Goal: Complete application form: Complete application form

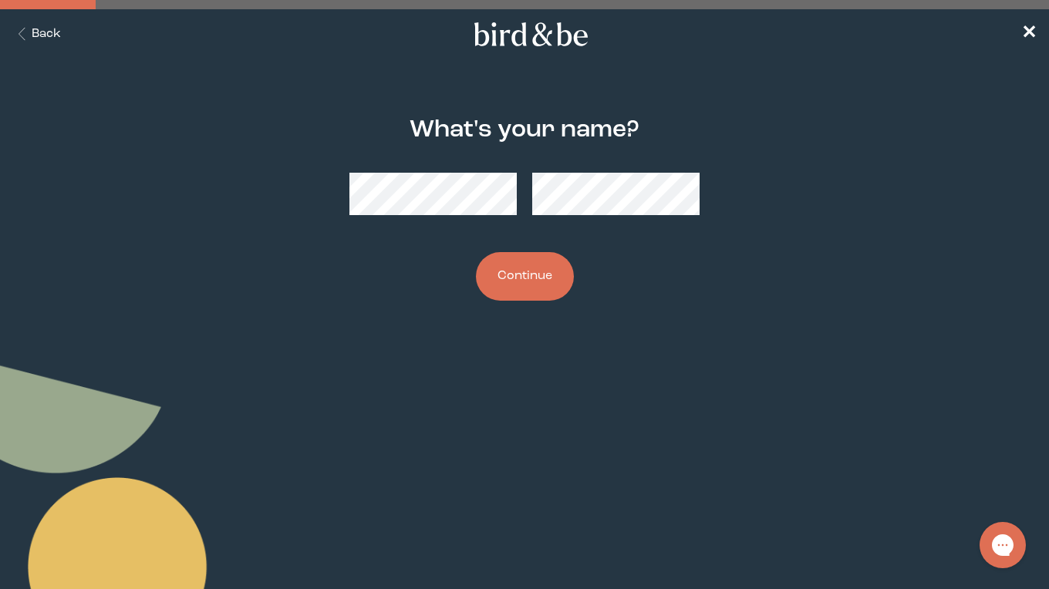
click at [549, 270] on button "Continue" at bounding box center [525, 276] width 98 height 49
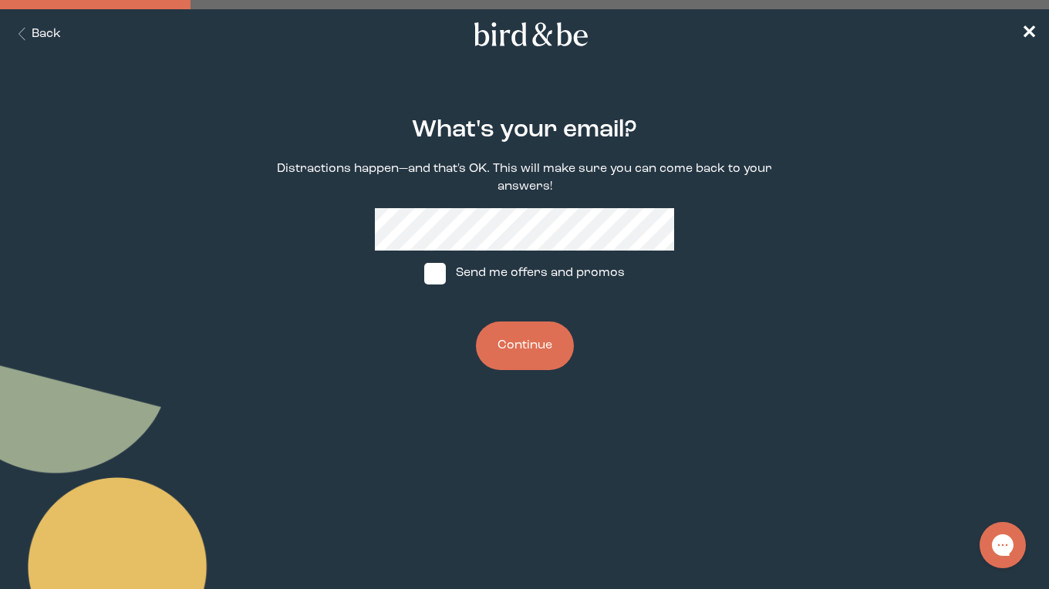
click at [518, 347] on button "Continue" at bounding box center [525, 346] width 98 height 49
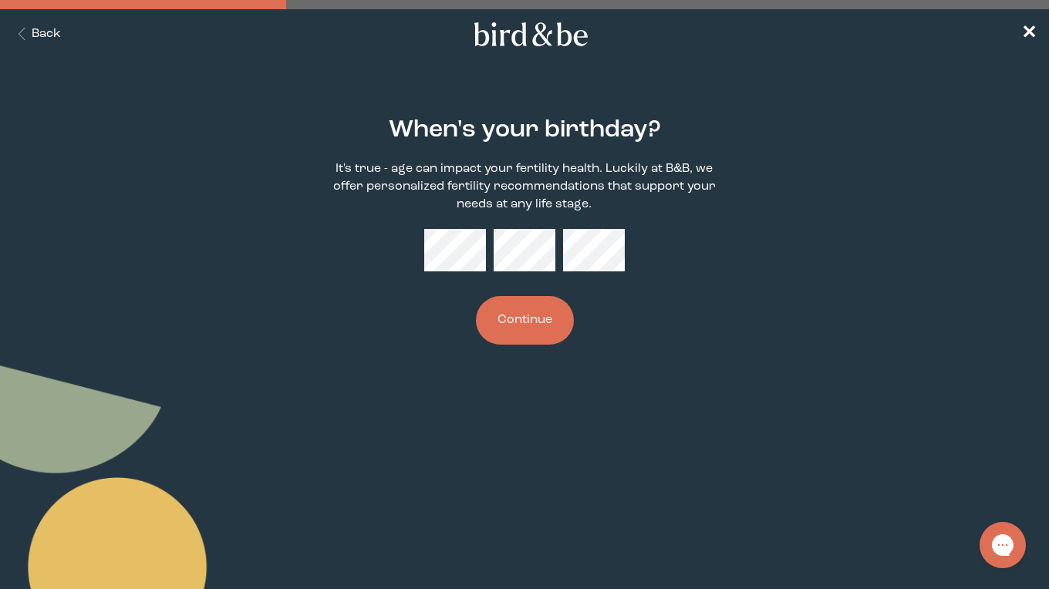
click at [521, 320] on button "Continue" at bounding box center [525, 320] width 98 height 49
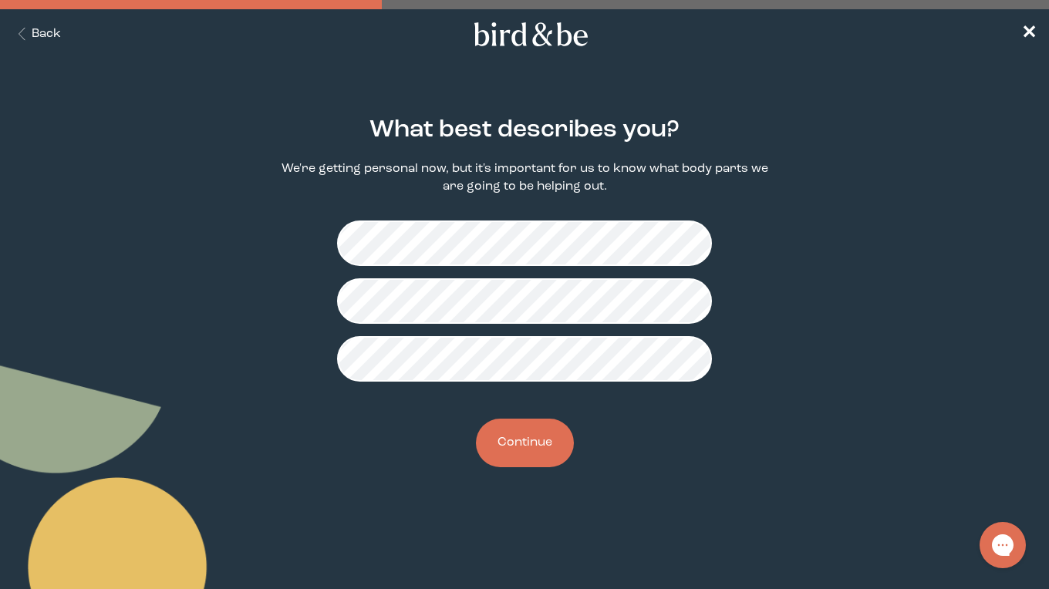
click at [531, 437] on button "Continue" at bounding box center [525, 443] width 98 height 49
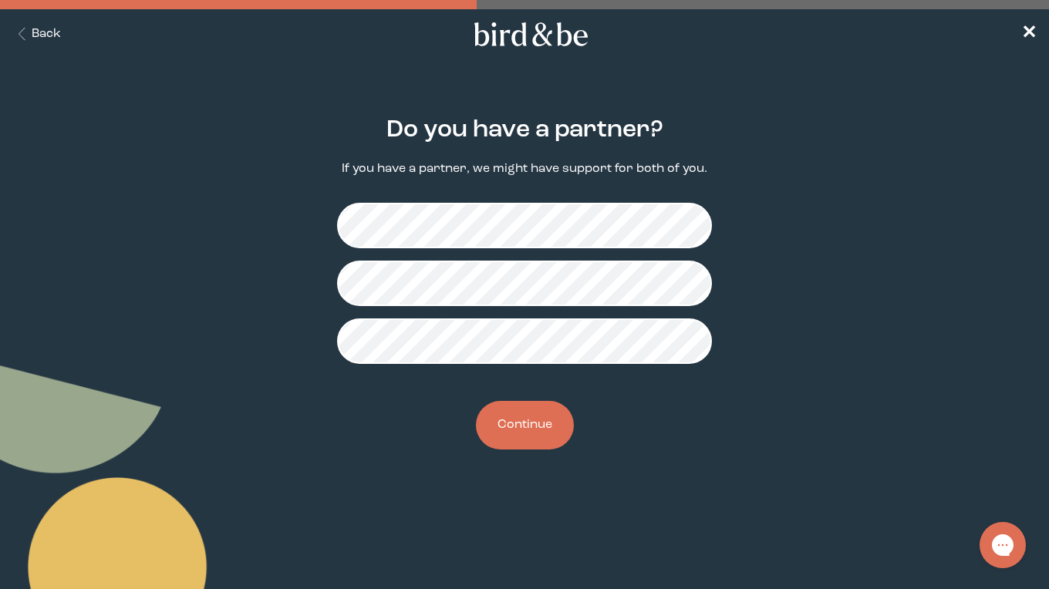
click at [537, 438] on button "Continue" at bounding box center [525, 425] width 98 height 49
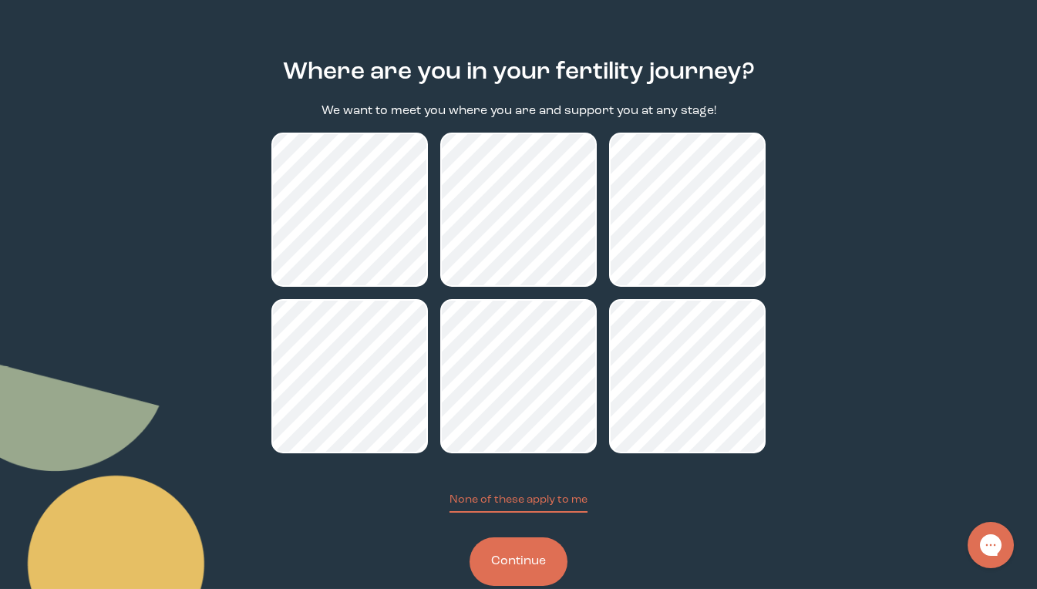
scroll to position [58, 0]
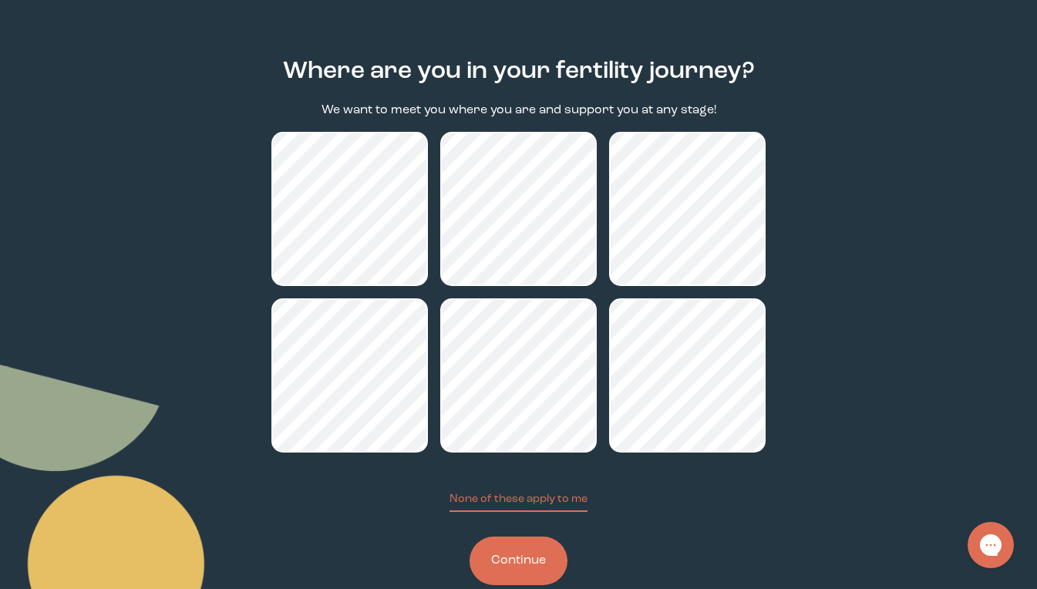
click at [517, 557] on button "Continue" at bounding box center [519, 561] width 98 height 49
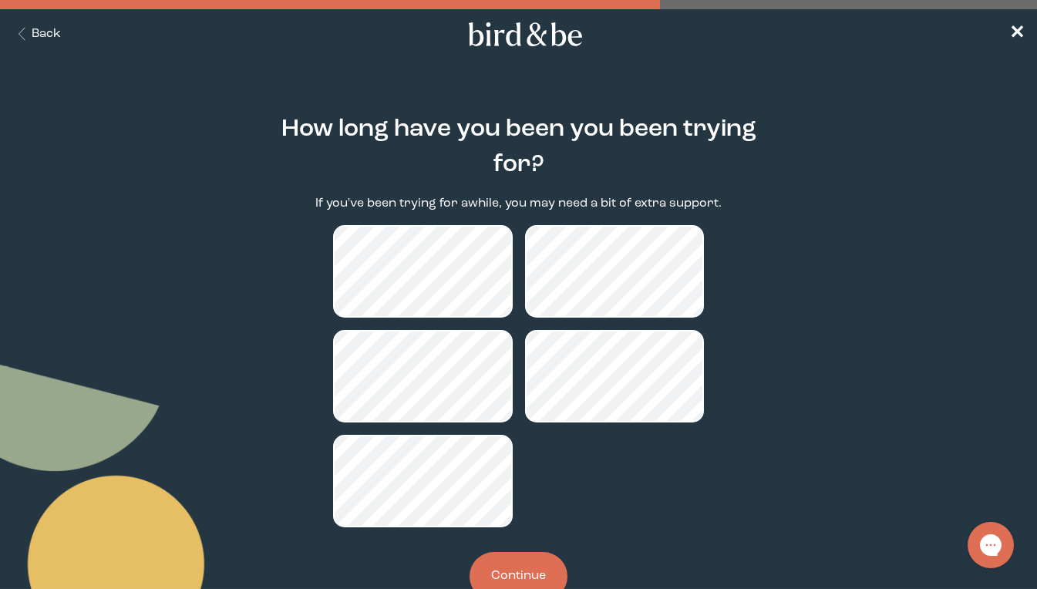
click at [538, 572] on button "Continue" at bounding box center [519, 576] width 98 height 49
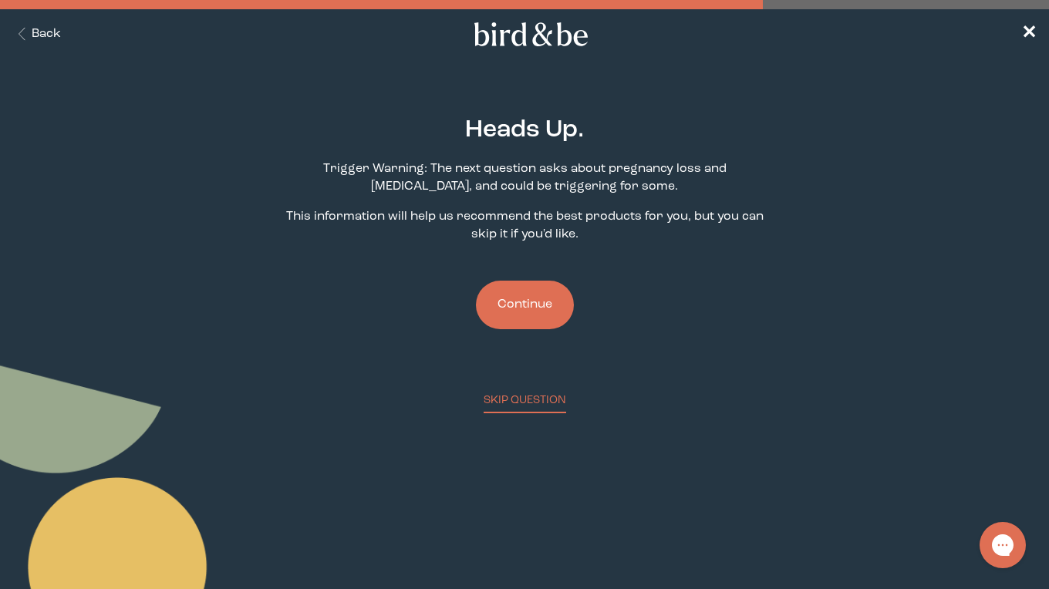
click at [551, 310] on button "Continue" at bounding box center [525, 305] width 98 height 49
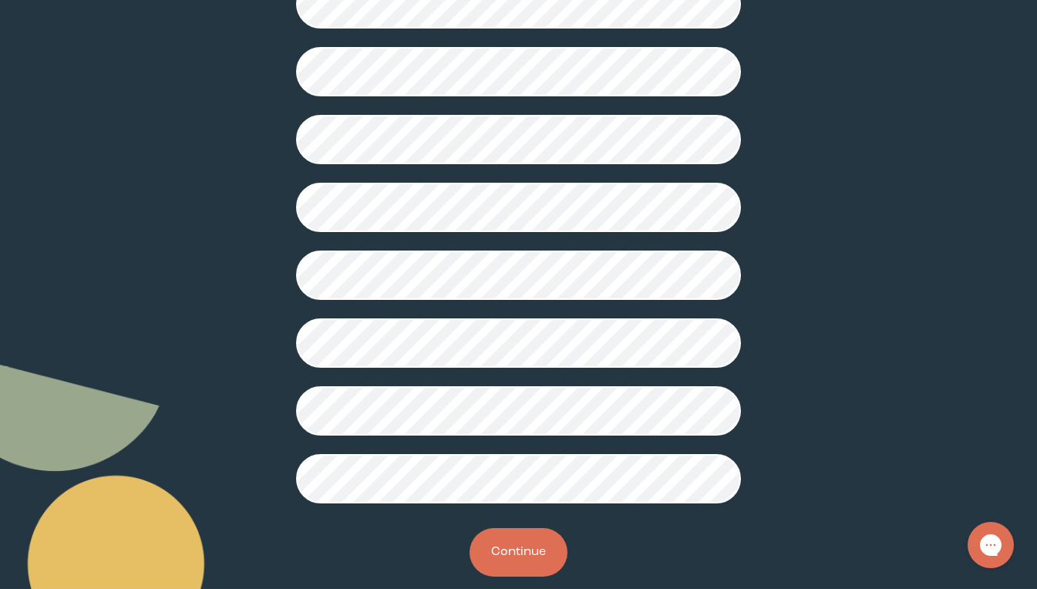
scroll to position [366, 0]
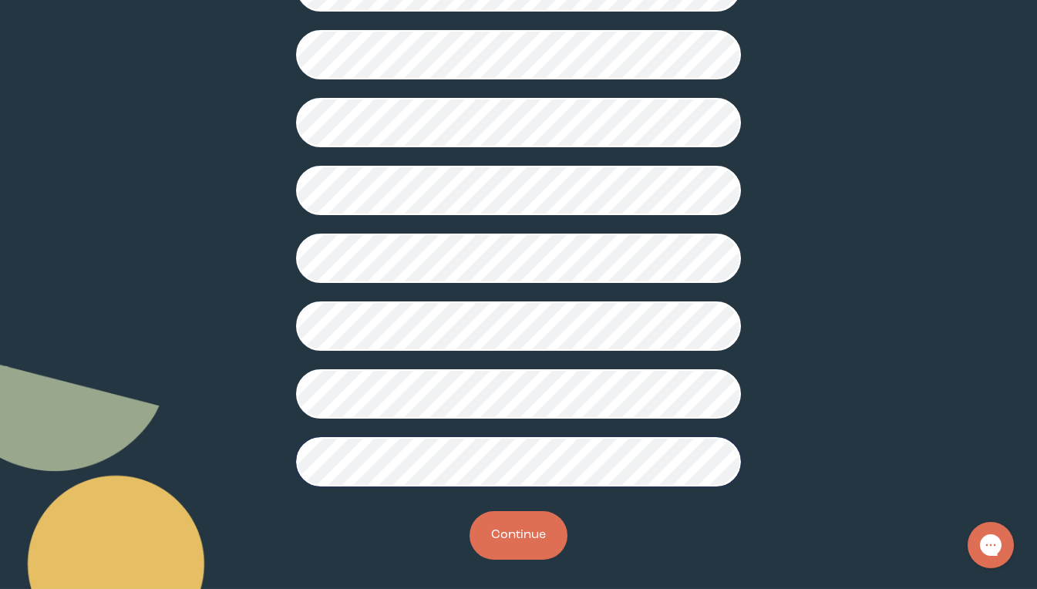
click at [499, 545] on button "Continue" at bounding box center [519, 535] width 98 height 49
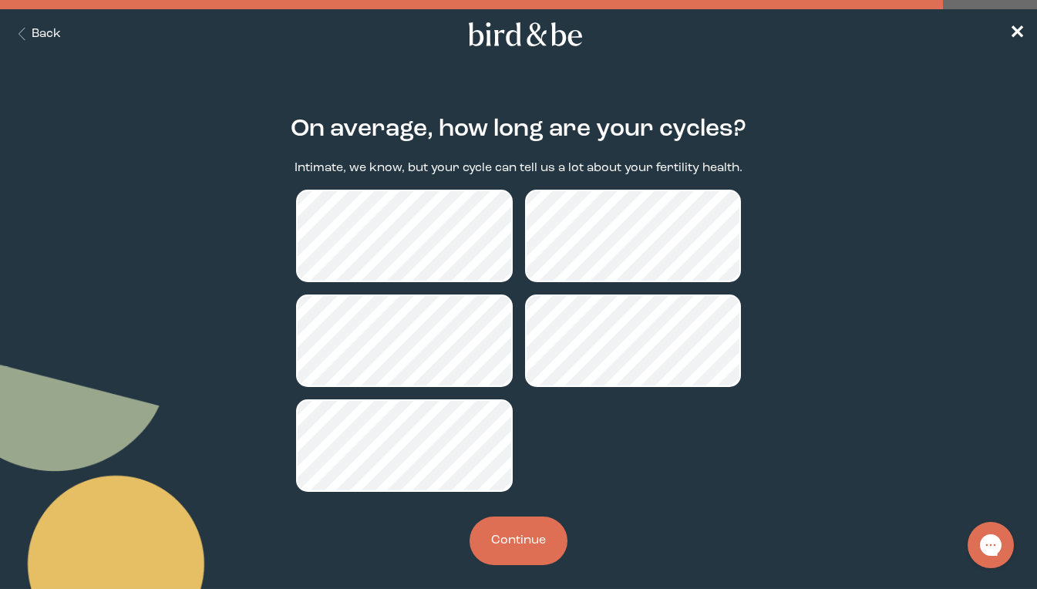
click at [514, 541] on button "Continue" at bounding box center [519, 541] width 98 height 49
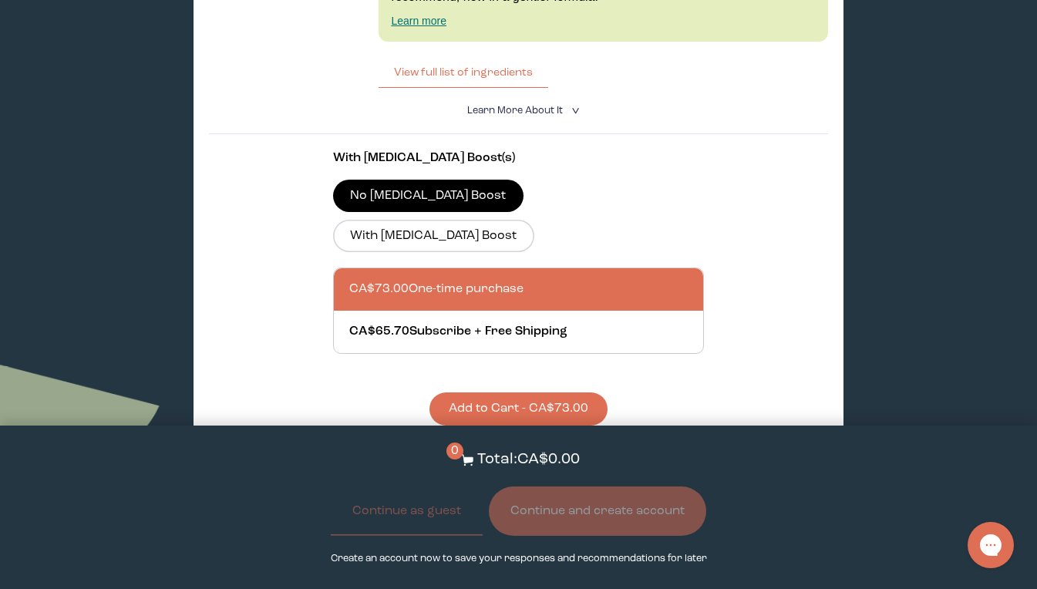
scroll to position [2815, 0]
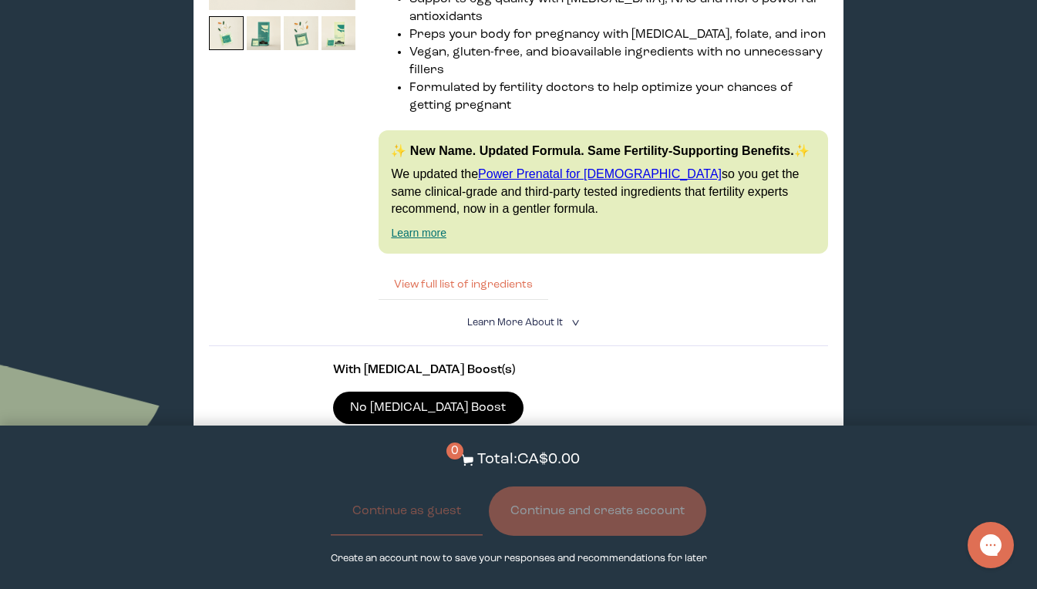
click at [474, 270] on button "View full list of ingredients" at bounding box center [464, 284] width 170 height 31
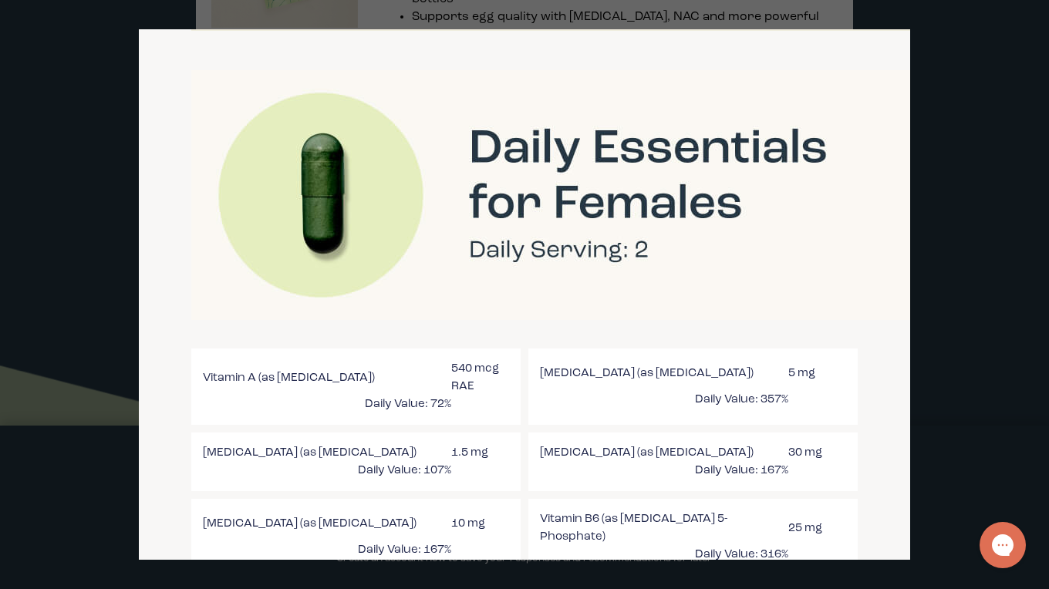
scroll to position [1118, 0]
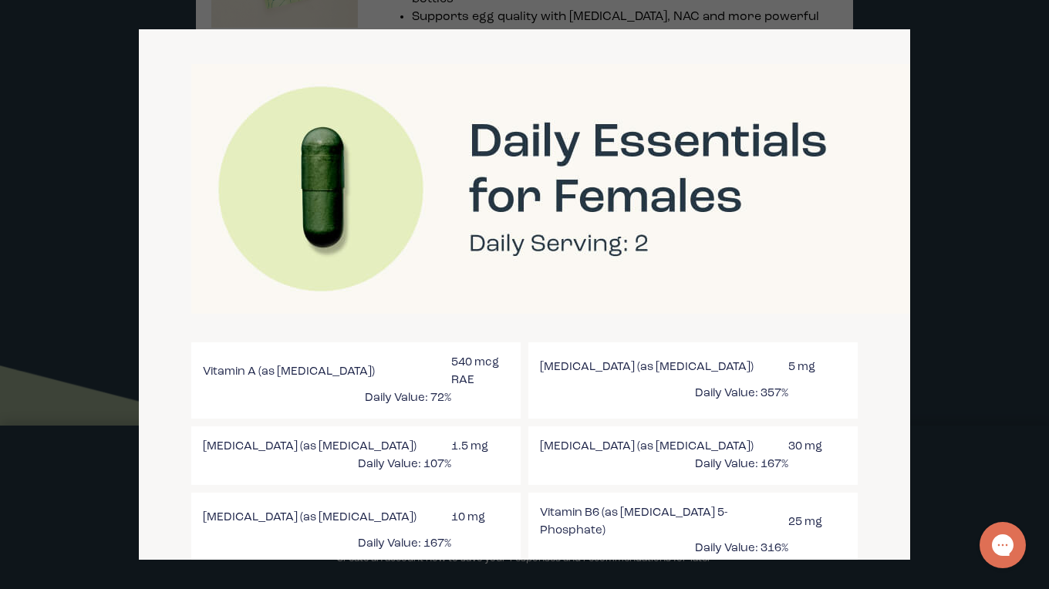
click at [937, 71] on div at bounding box center [524, 294] width 1049 height 589
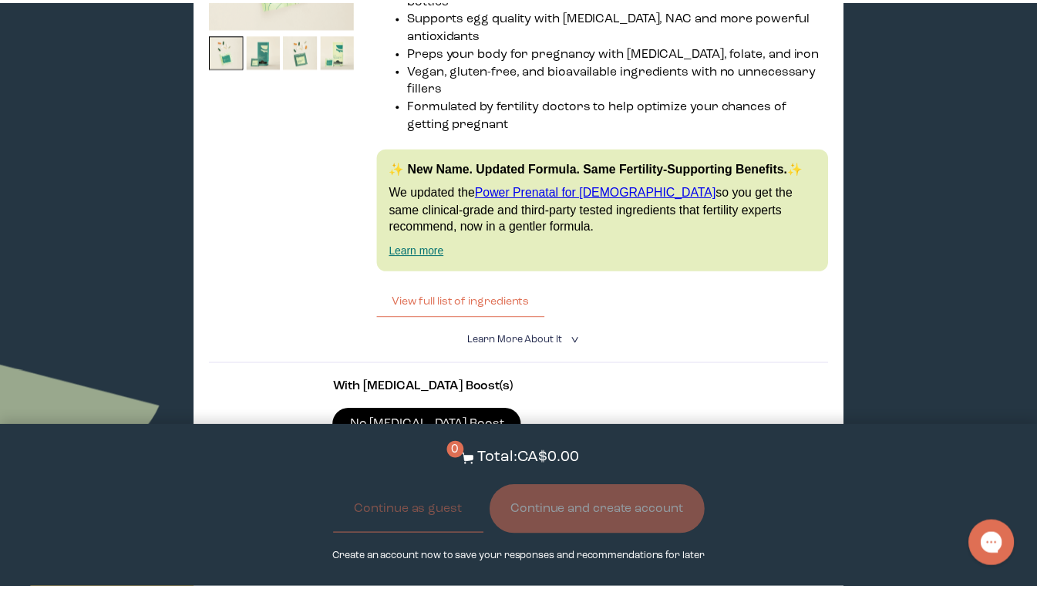
scroll to position [2640, 0]
